Goal: Task Accomplishment & Management: Manage account settings

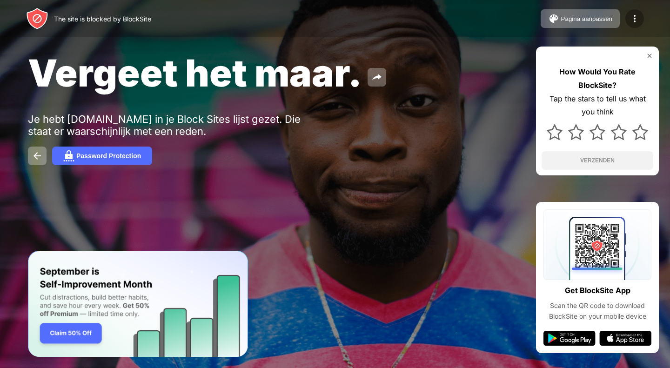
click at [638, 16] on img at bounding box center [635, 18] width 11 height 11
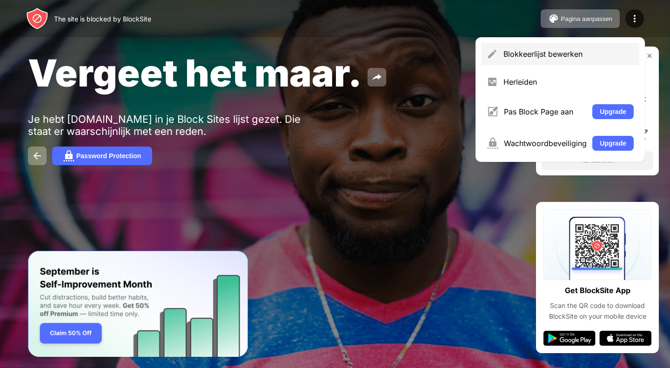
click at [572, 50] on div "Blokkeerlijst bewerken" at bounding box center [569, 53] width 130 height 9
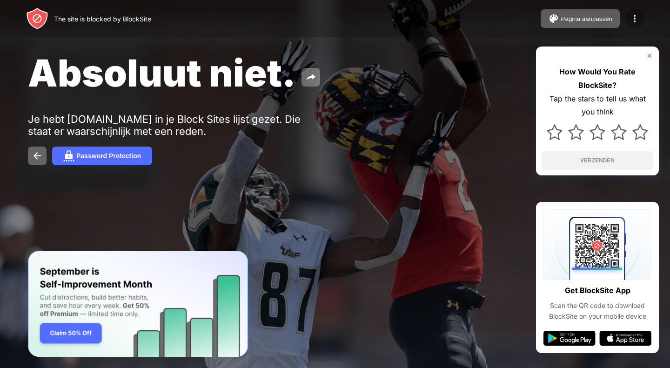
click at [636, 18] on img at bounding box center [635, 18] width 11 height 11
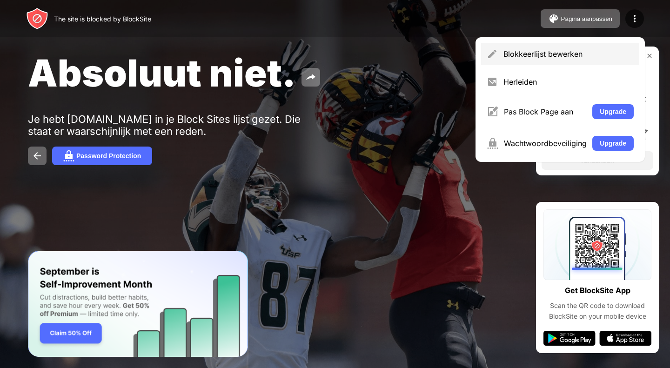
click at [541, 55] on div "Blokkeerlijst bewerken" at bounding box center [569, 53] width 130 height 9
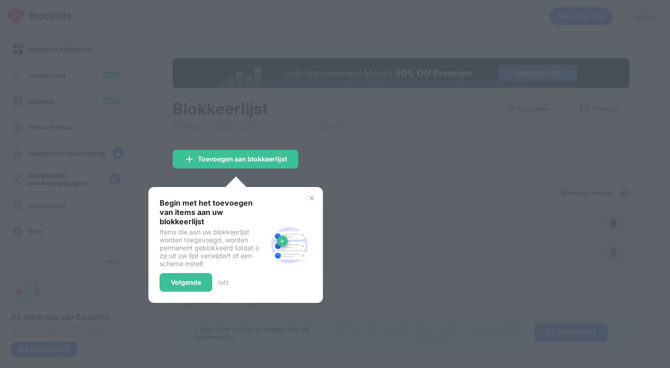
click at [312, 199] on img at bounding box center [311, 198] width 7 height 7
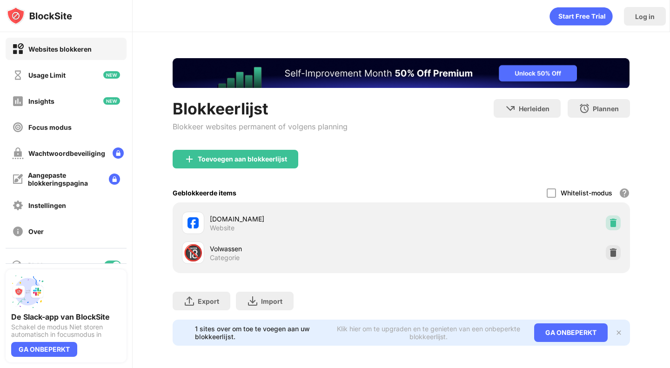
click at [609, 225] on img at bounding box center [613, 222] width 9 height 9
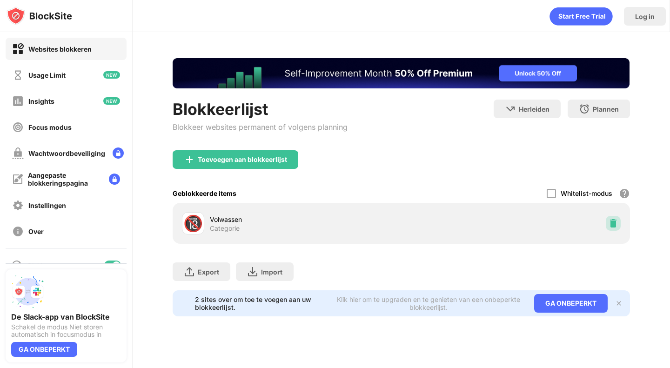
click at [612, 229] on div at bounding box center [613, 223] width 15 height 15
